Goal: Book appointment/travel/reservation

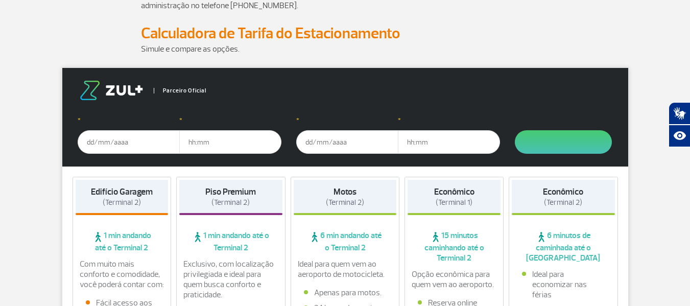
scroll to position [102, 0]
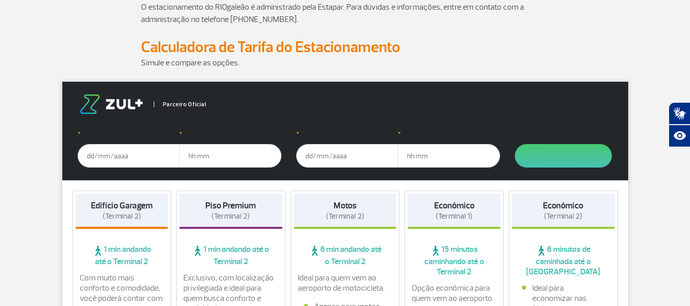
click at [94, 156] on input "text" at bounding box center [129, 156] width 102 height 24
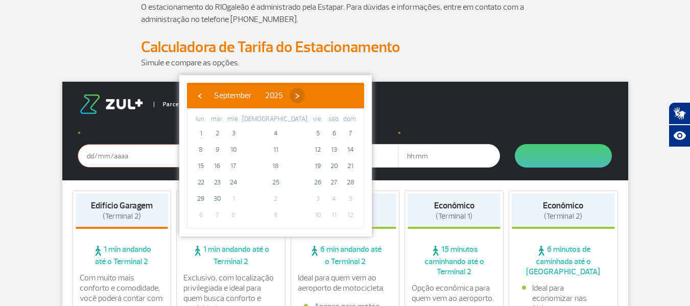
click at [305, 95] on span "›" at bounding box center [297, 95] width 15 height 15
click at [295, 95] on span "›" at bounding box center [287, 95] width 15 height 15
click at [342, 166] on span "16" at bounding box center [350, 166] width 16 height 16
type input "[DATE]"
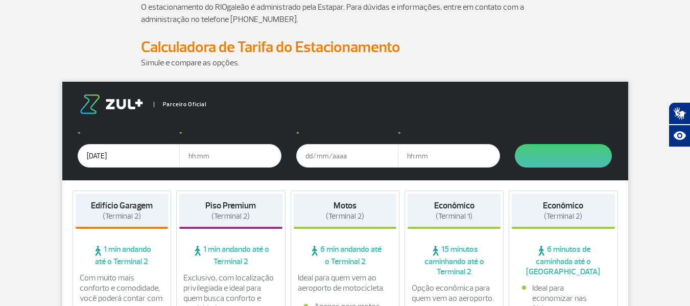
click at [197, 157] on input "text" at bounding box center [230, 156] width 102 height 24
click at [207, 156] on input "text" at bounding box center [230, 156] width 102 height 24
click at [217, 156] on input "text" at bounding box center [230, 156] width 102 height 24
click at [216, 156] on input "text" at bounding box center [230, 156] width 102 height 24
click at [334, 155] on input "text" at bounding box center [347, 156] width 102 height 24
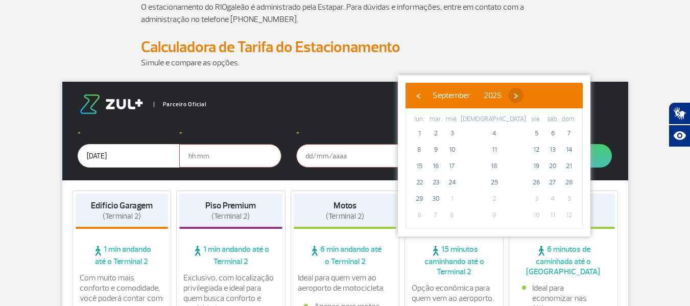
click at [524, 95] on span "›" at bounding box center [515, 95] width 15 height 15
click at [514, 95] on span "›" at bounding box center [506, 95] width 15 height 15
click at [438, 198] on span "25" at bounding box center [436, 199] width 16 height 16
type input "[DATE]"
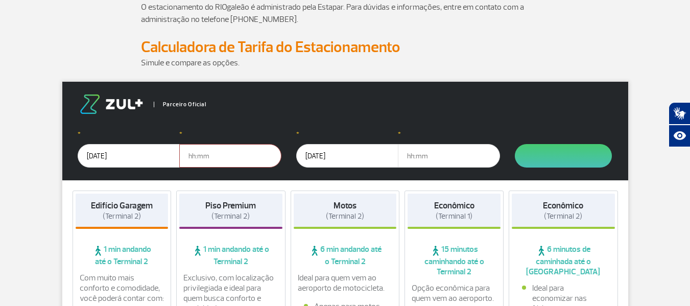
click at [215, 157] on input "text" at bounding box center [230, 156] width 102 height 24
type input "09:30"
click at [405, 156] on input "text" at bounding box center [449, 156] width 102 height 24
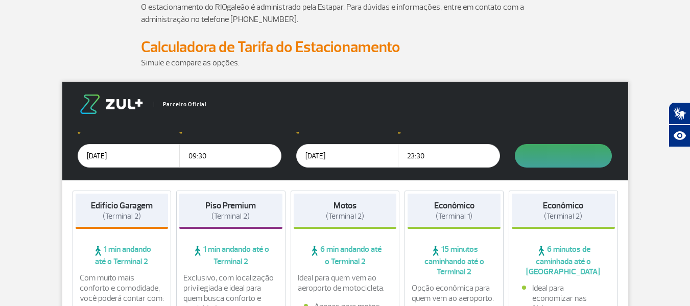
type input "23:30"
click at [565, 153] on button "submit" at bounding box center [563, 156] width 97 height 24
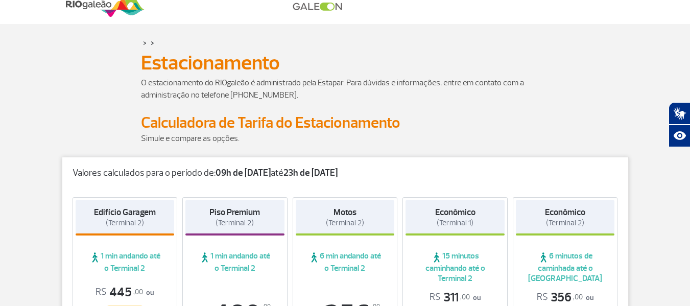
scroll to position [0, 0]
